Goal: Information Seeking & Learning: Learn about a topic

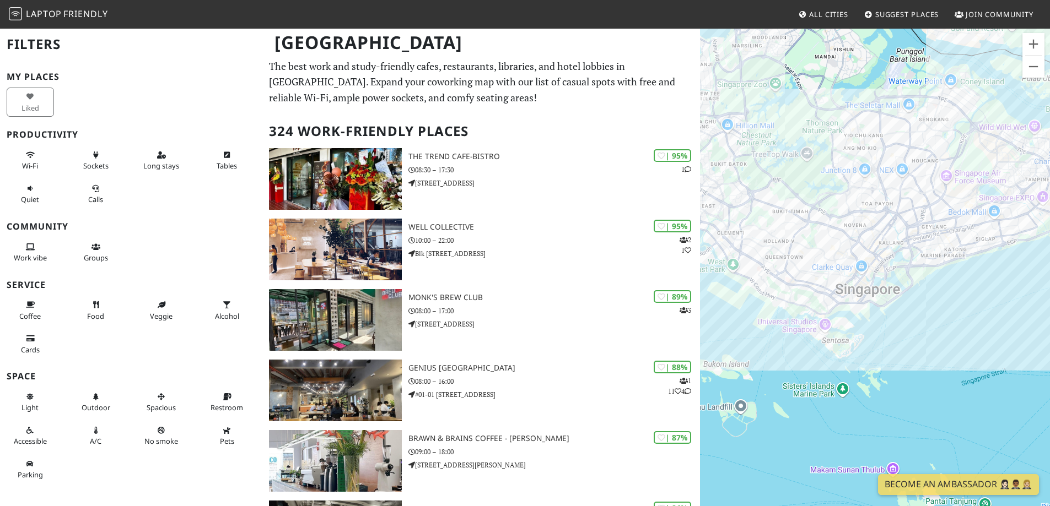
drag, startPoint x: 836, startPoint y: 246, endPoint x: 799, endPoint y: 168, distance: 86.5
click at [799, 168] on div at bounding box center [875, 281] width 350 height 506
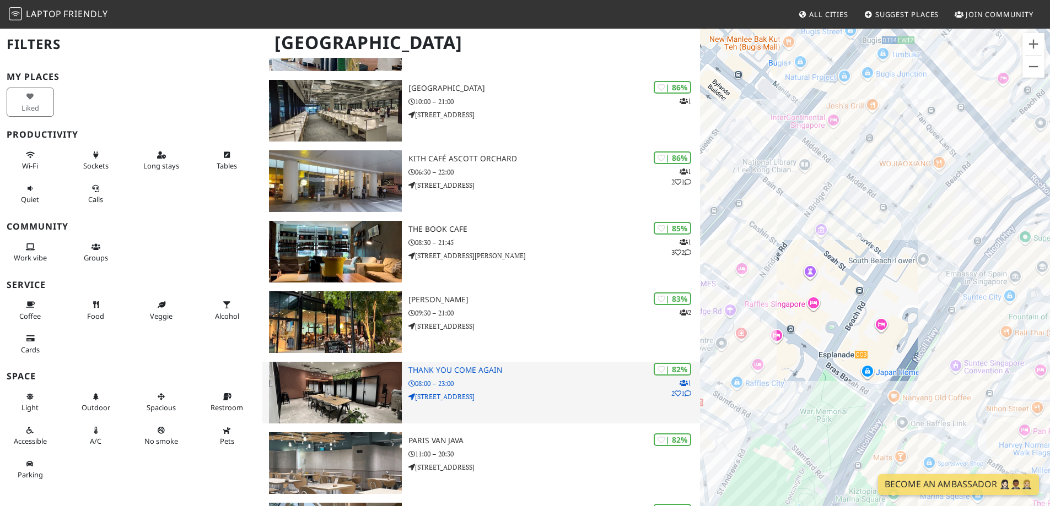
scroll to position [441, 0]
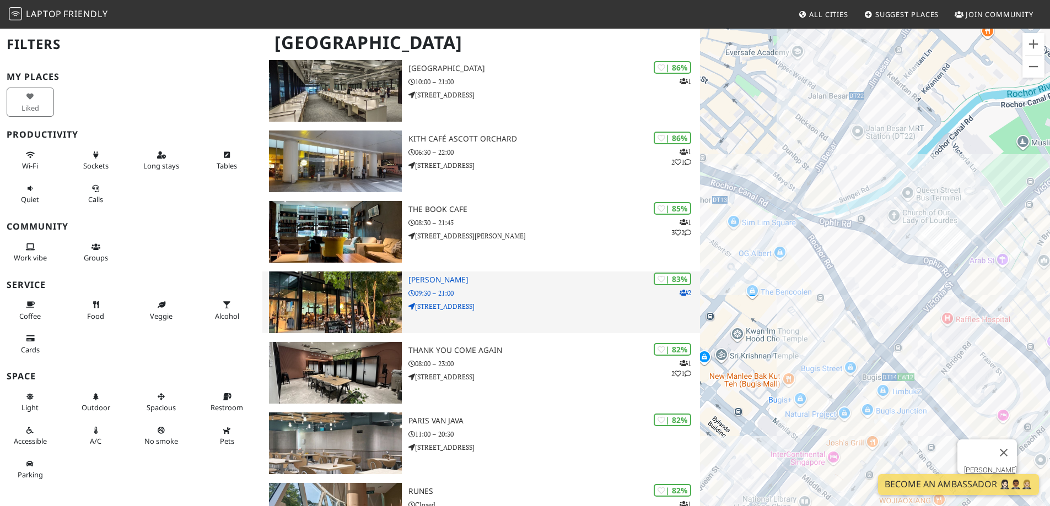
click at [682, 293] on icon at bounding box center [683, 293] width 8 height 7
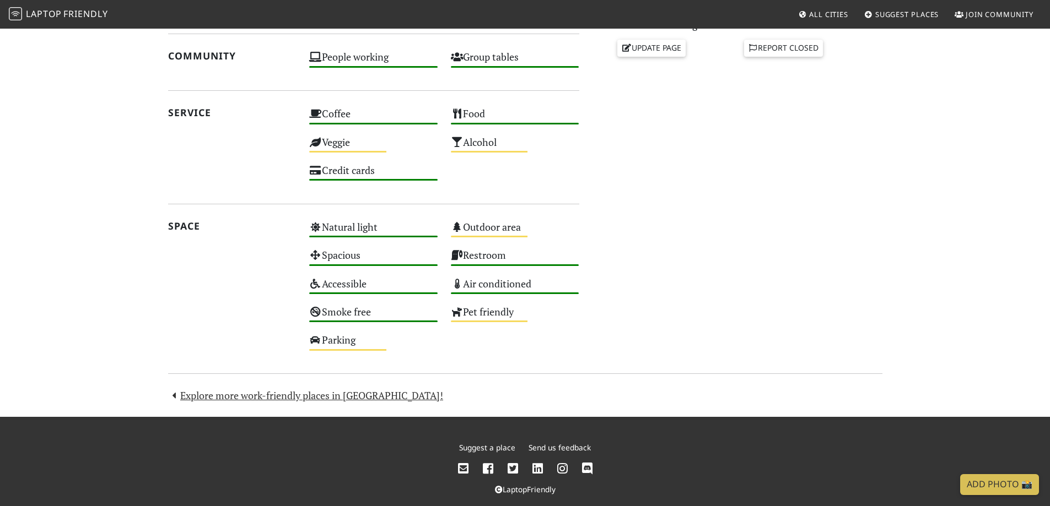
scroll to position [535, 0]
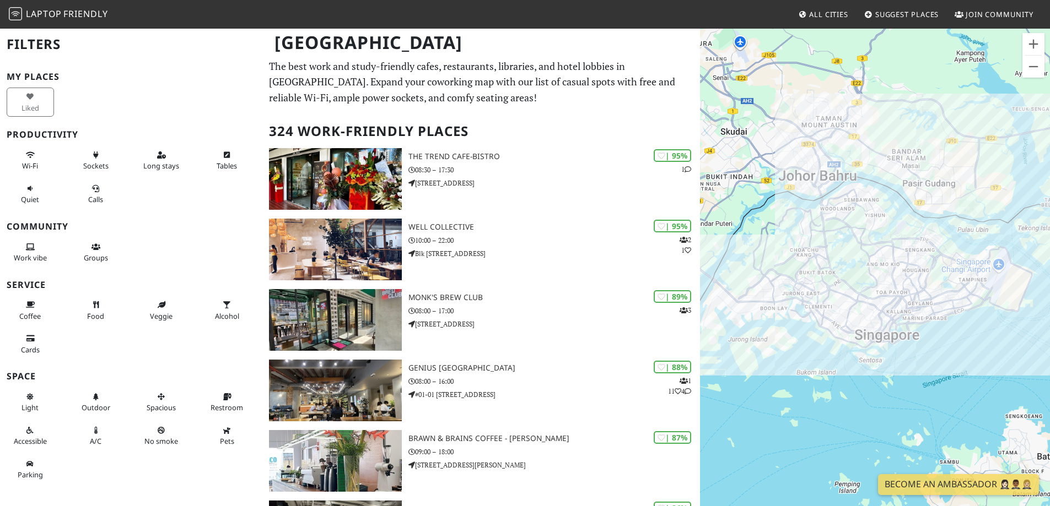
scroll to position [441, 0]
